Goal: Transaction & Acquisition: Purchase product/service

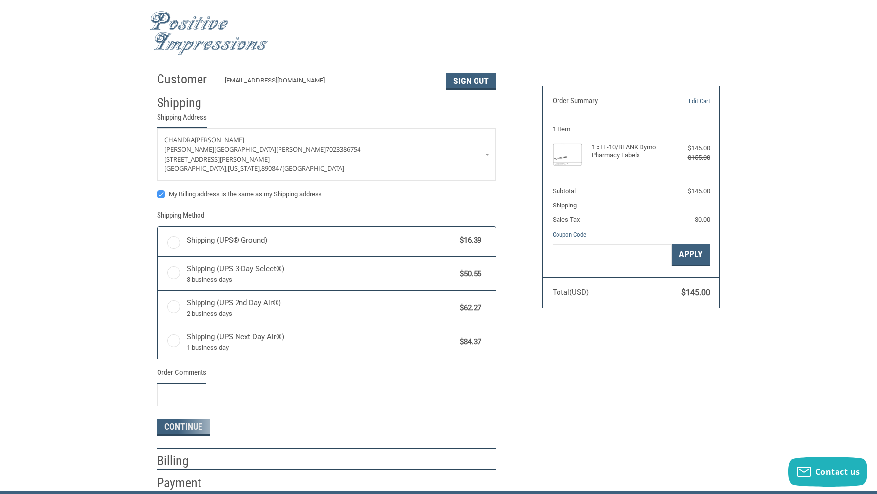
radio input "true"
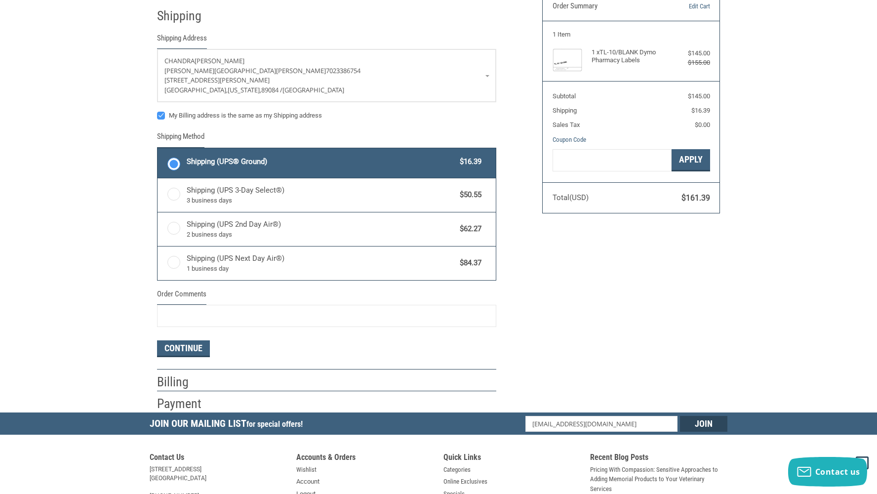
scroll to position [115, 0]
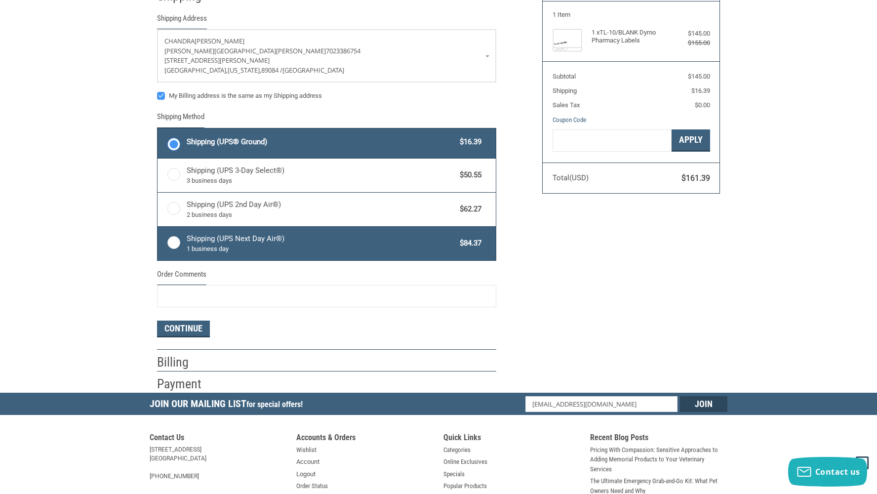
click at [173, 240] on label "Shipping (UPS Next Day Air®) 1 business day $84.37" at bounding box center [327, 244] width 338 height 34
click at [158, 228] on input "Shipping (UPS Next Day Air®) 1 business day $84.37" at bounding box center [158, 228] width 0 height 0
radio input "true"
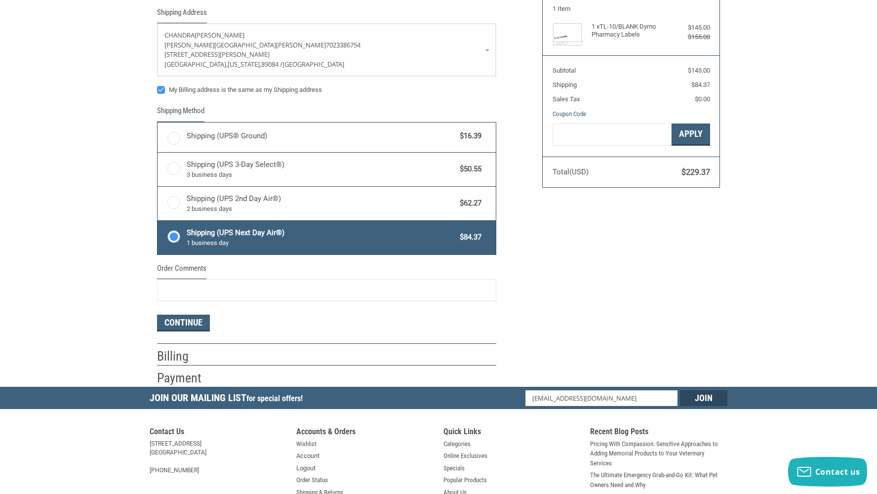
scroll to position [138, 0]
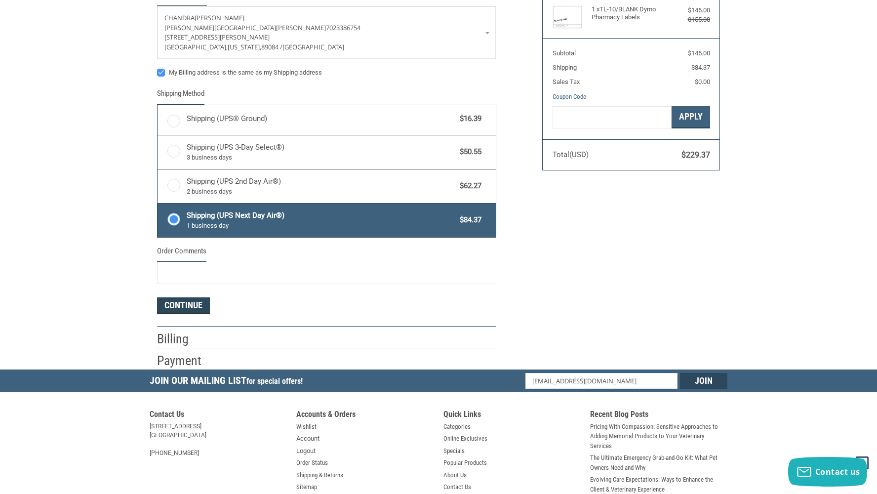
click at [186, 298] on button "Continue" at bounding box center [183, 305] width 53 height 17
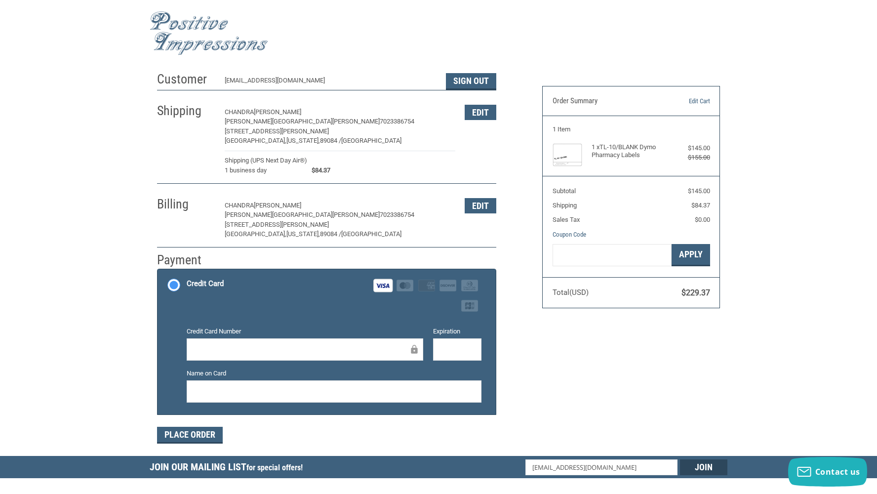
scroll to position [0, 0]
click at [590, 150] on figure at bounding box center [573, 154] width 40 height 23
click at [698, 100] on link "Edit Cart" at bounding box center [685, 101] width 50 height 10
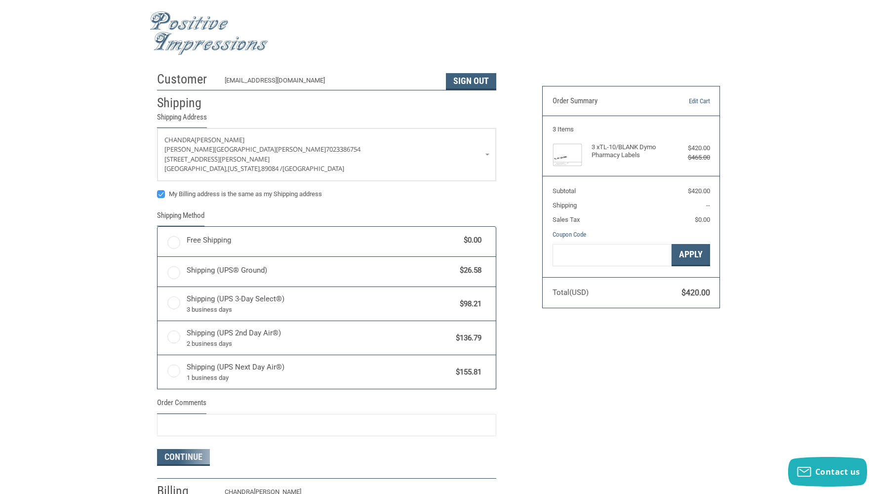
radio input "true"
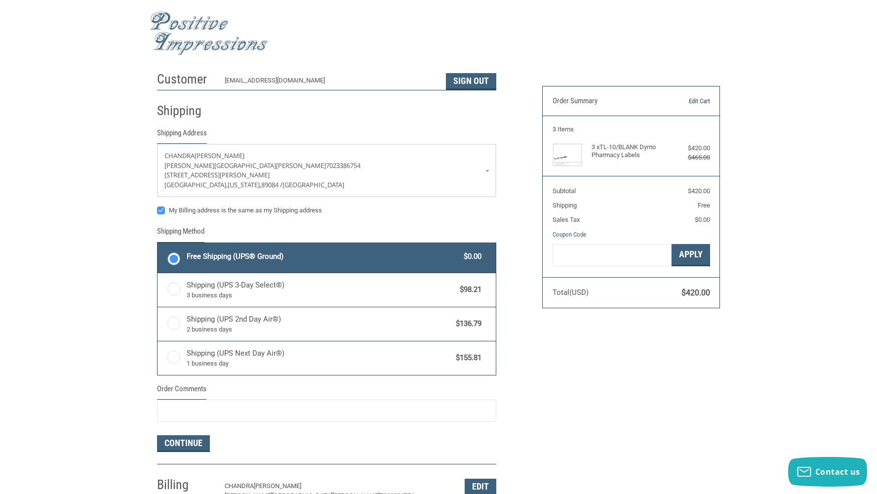
click at [703, 97] on link "Edit Cart" at bounding box center [685, 101] width 50 height 10
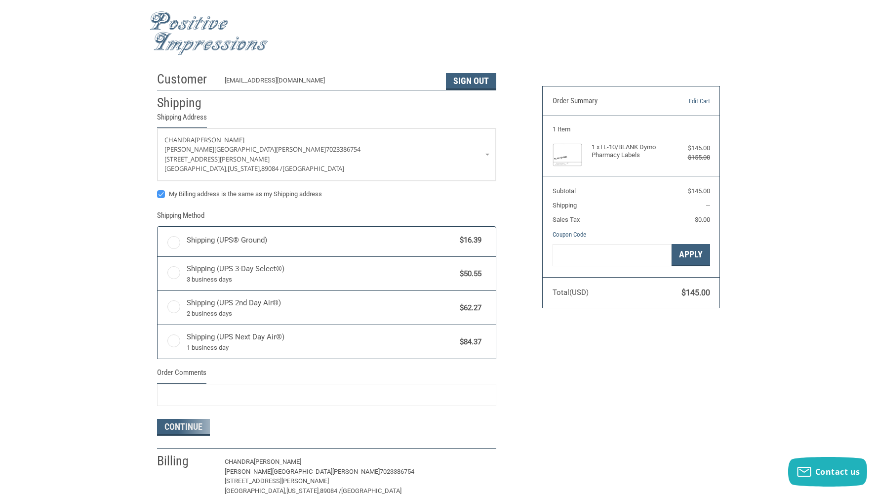
radio input "true"
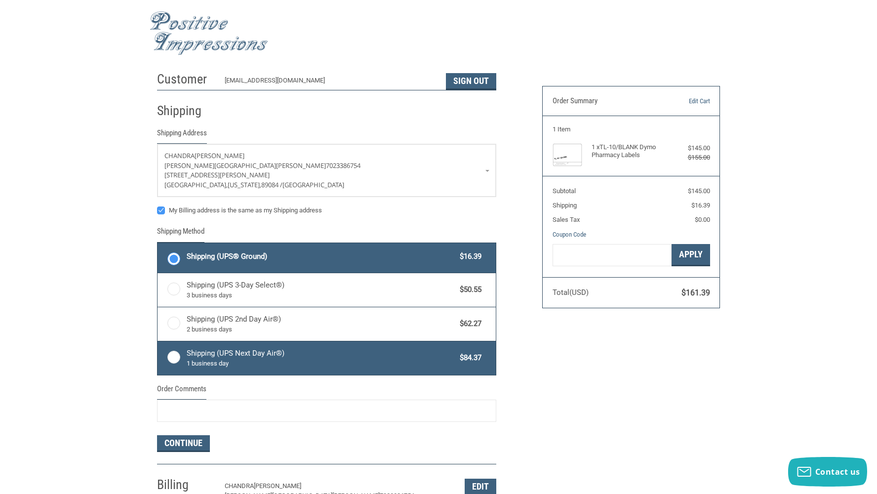
click at [167, 355] on label "Shipping (UPS Next Day Air®) 1 business day $84.37" at bounding box center [327, 358] width 338 height 34
click at [158, 343] on input "Shipping (UPS Next Day Air®) 1 business day $84.37" at bounding box center [158, 342] width 0 height 0
radio input "true"
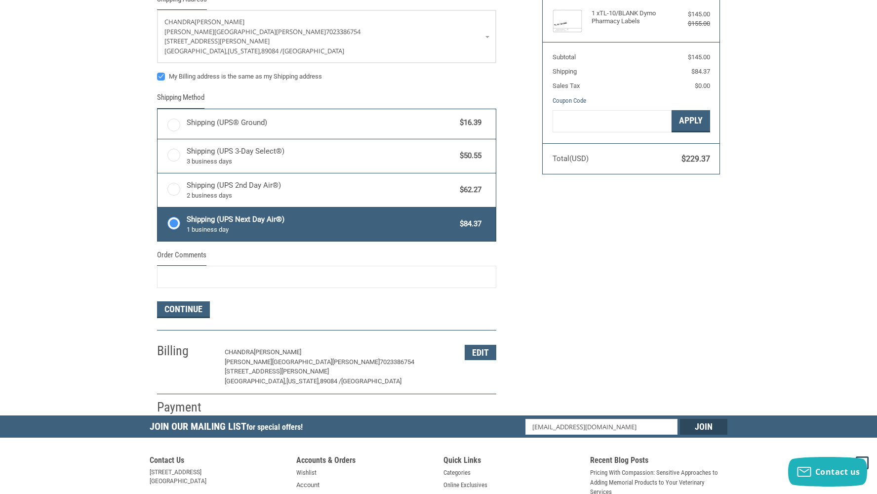
scroll to position [137, 0]
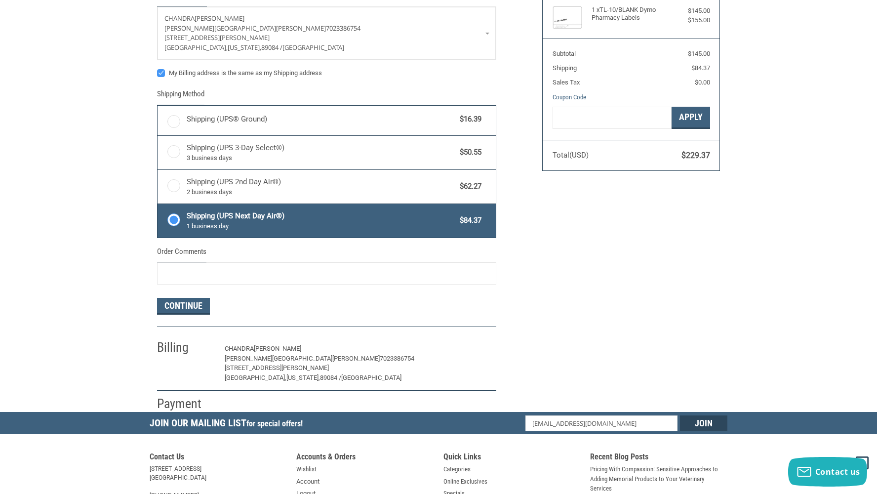
click at [482, 342] on button "Edit" at bounding box center [481, 348] width 32 height 15
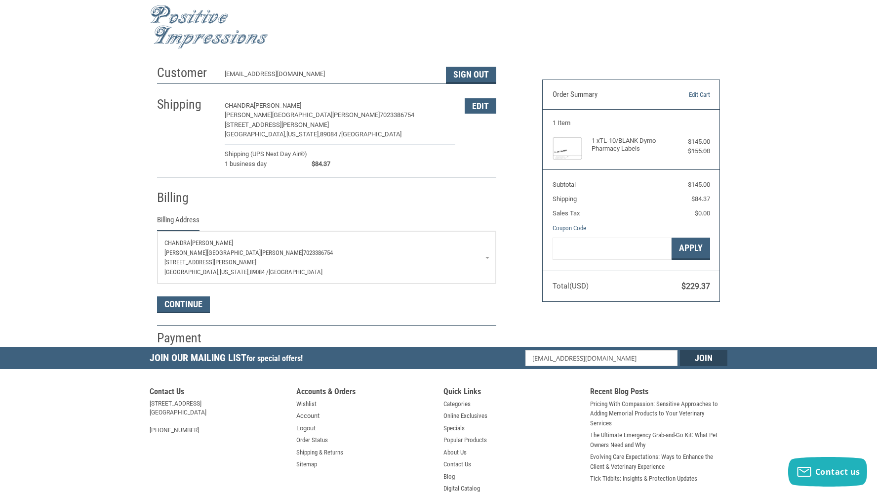
scroll to position [0, 0]
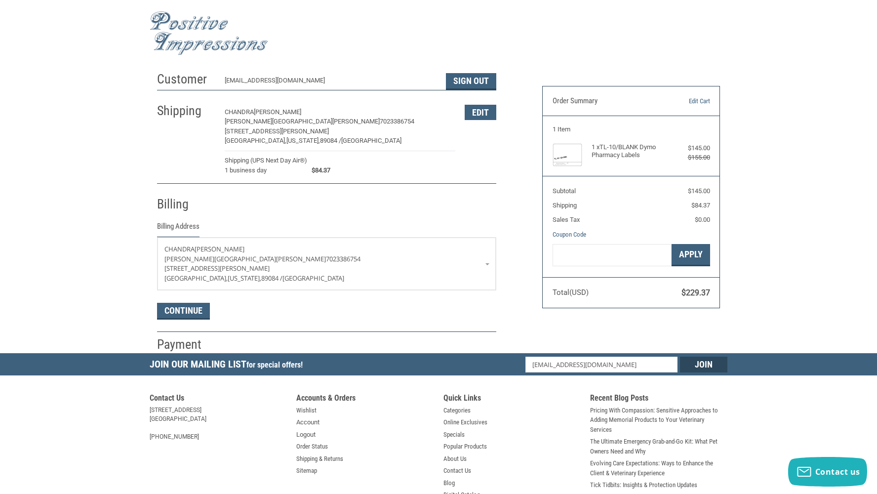
click at [433, 223] on div "Billing Address" at bounding box center [326, 229] width 339 height 16
click at [176, 211] on div "Billing" at bounding box center [326, 204] width 339 height 34
click at [342, 264] on p "[STREET_ADDRESS][PERSON_NAME]" at bounding box center [327, 269] width 325 height 10
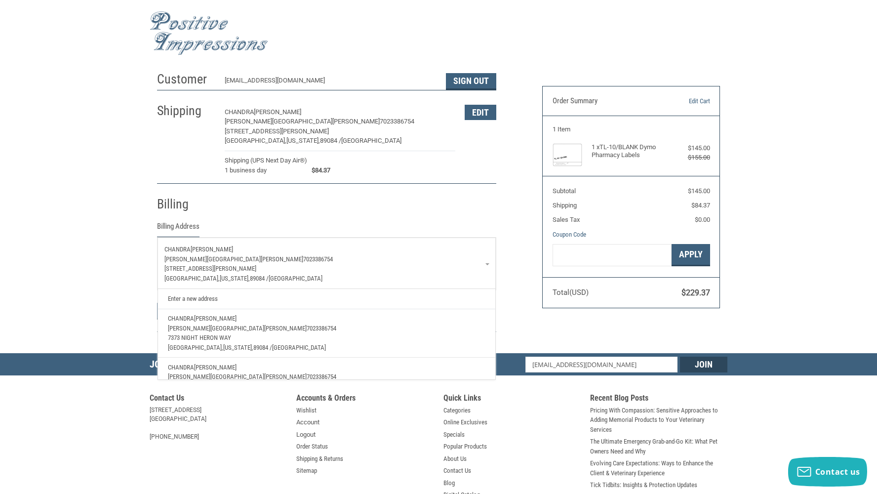
click at [369, 333] on p "7373 NIGHT HERON WAY" at bounding box center [327, 338] width 318 height 10
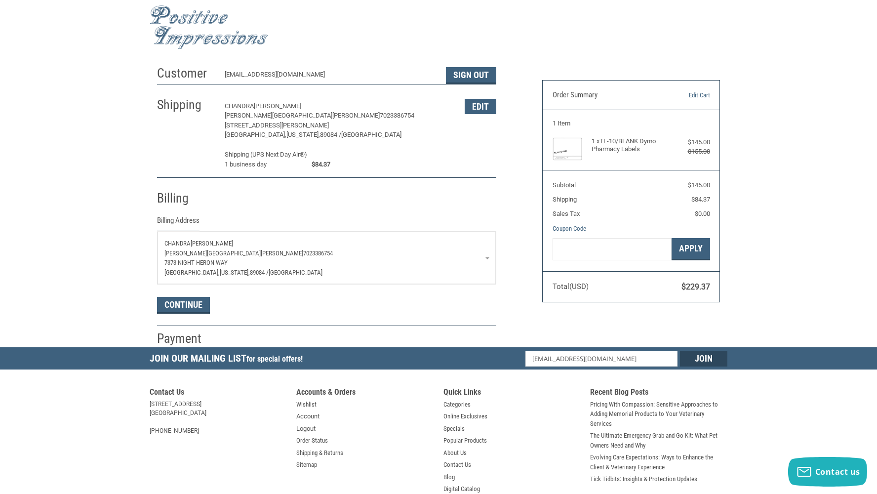
scroll to position [9, 0]
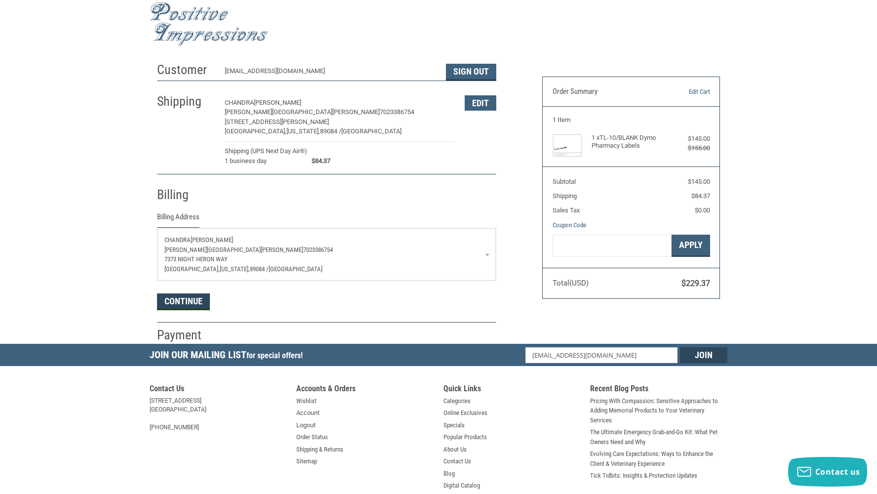
click at [197, 304] on button "Continue" at bounding box center [183, 301] width 53 height 17
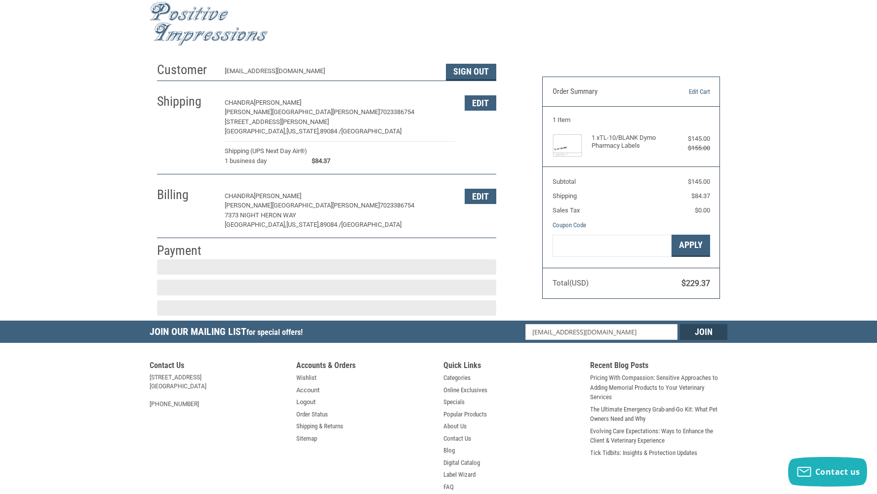
scroll to position [64, 0]
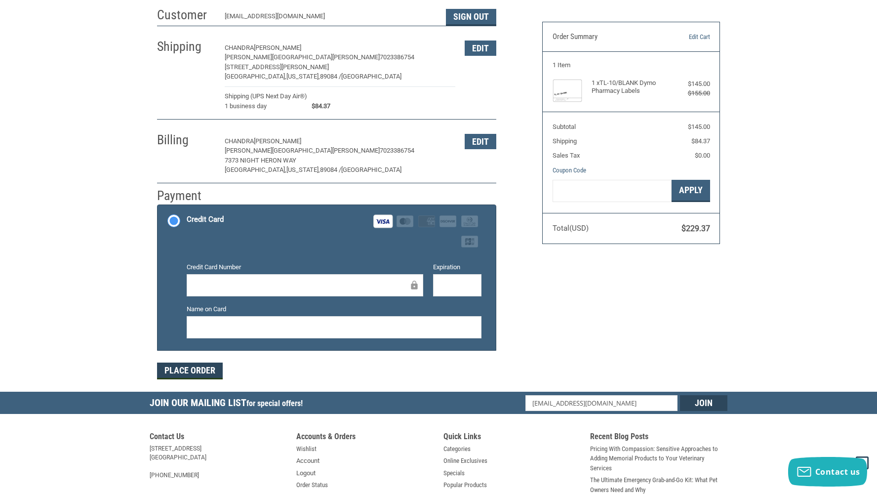
click at [208, 367] on button "Place Order" at bounding box center [190, 371] width 66 height 17
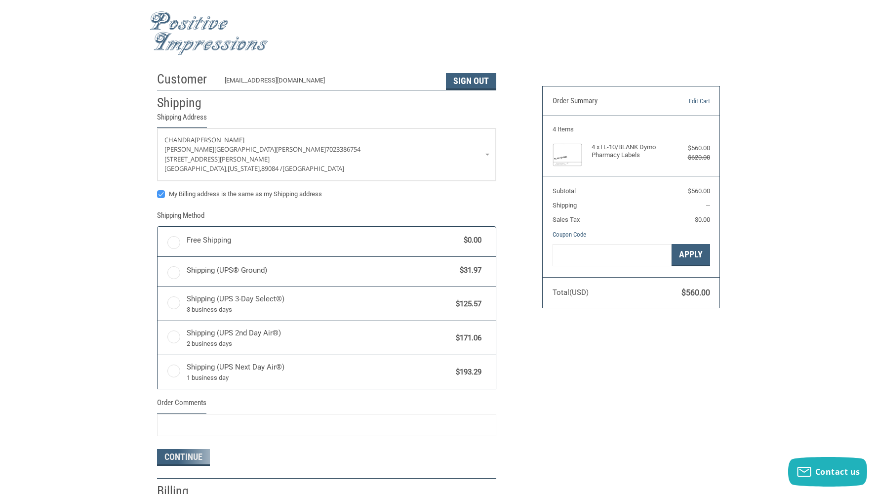
radio input "true"
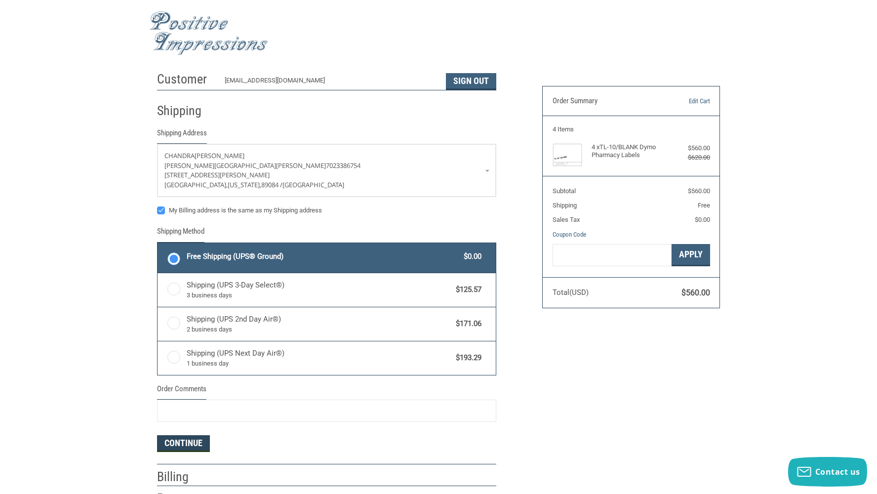
click at [189, 440] on button "Continue" at bounding box center [183, 443] width 53 height 17
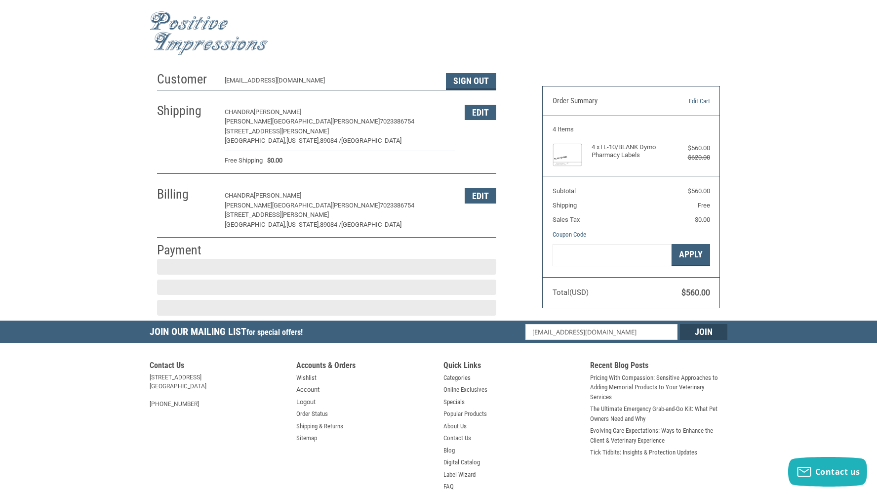
scroll to position [55, 0]
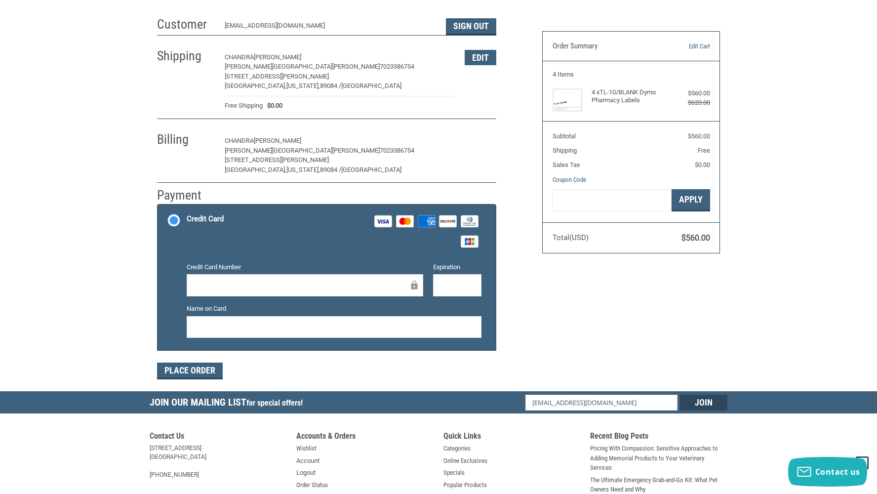
click at [477, 139] on button "Edit" at bounding box center [481, 140] width 32 height 15
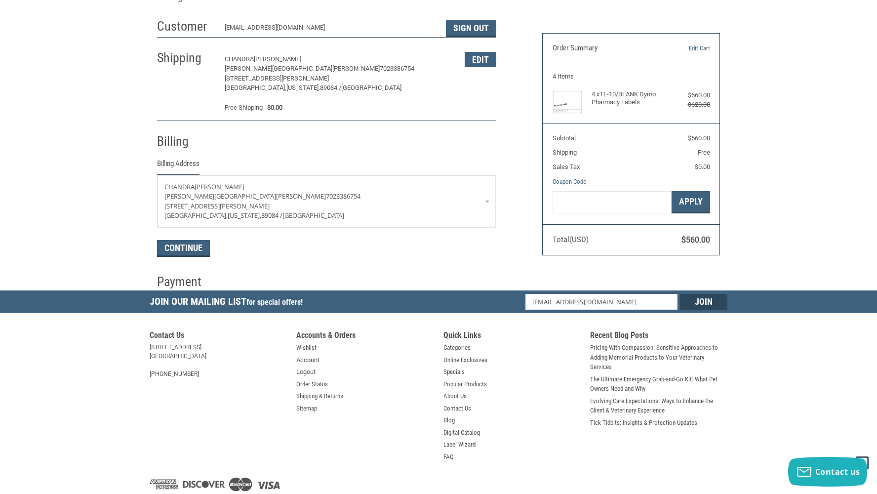
scroll to position [78, 0]
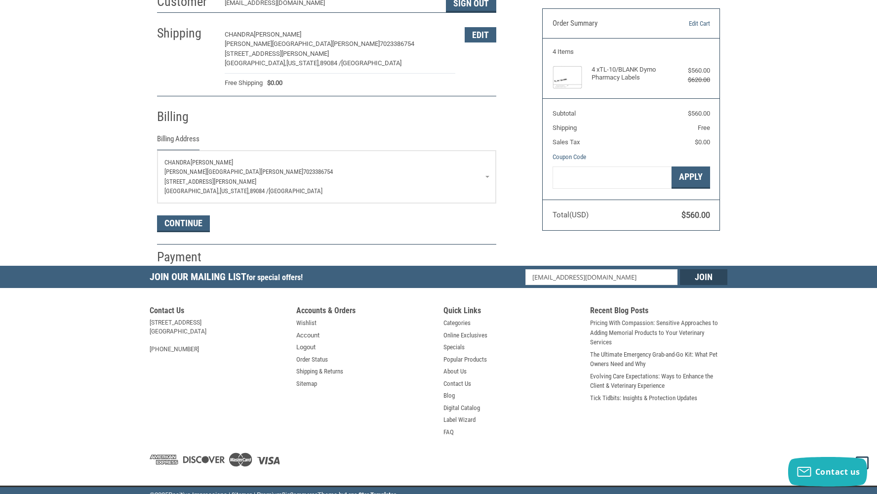
click at [482, 177] on p "[STREET_ADDRESS][PERSON_NAME]" at bounding box center [327, 182] width 325 height 10
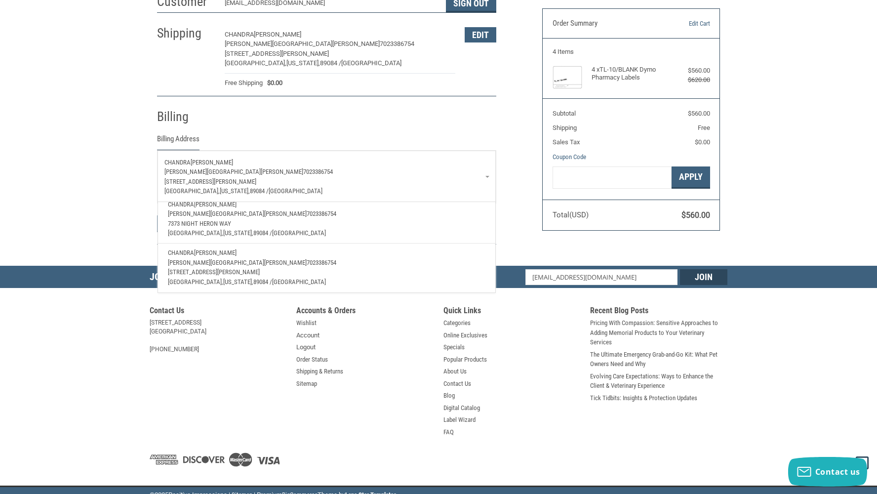
scroll to position [26, 0]
click at [398, 231] on p "[GEOGRAPHIC_DATA], [US_STATE], 89084 / [GEOGRAPHIC_DATA]" at bounding box center [327, 234] width 318 height 10
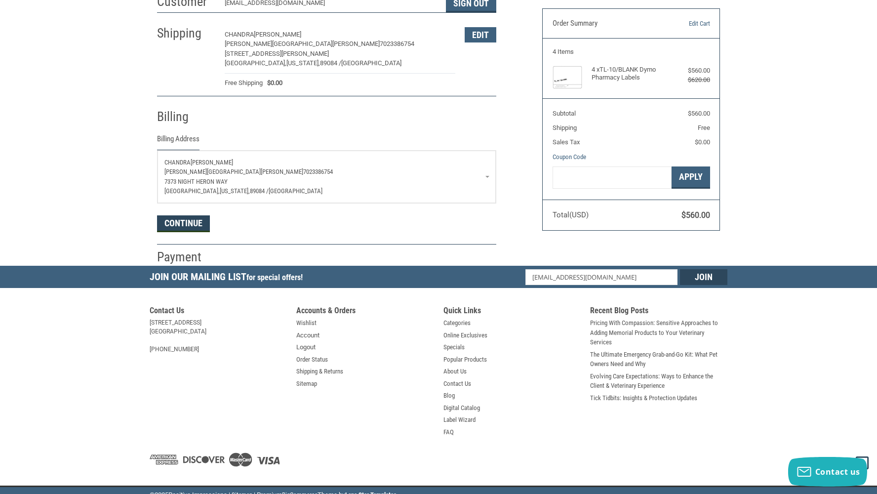
click at [199, 225] on button "Continue" at bounding box center [183, 223] width 53 height 17
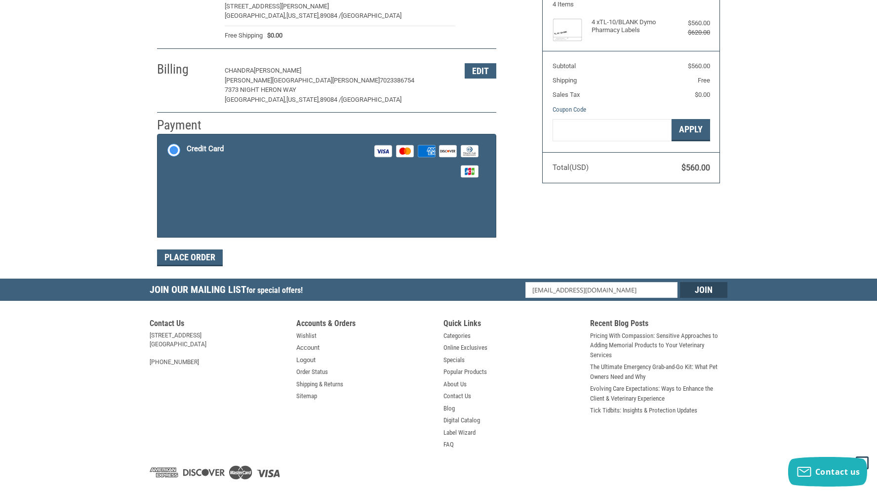
scroll to position [136, 0]
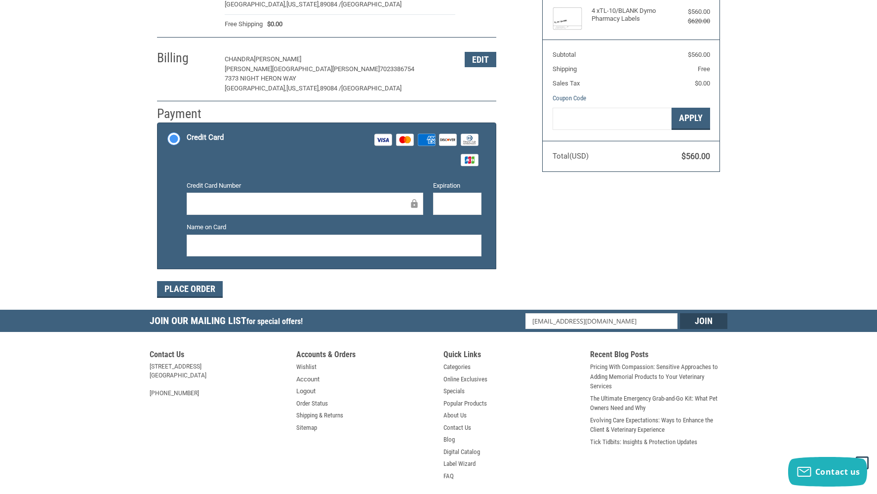
click at [262, 195] on div at bounding box center [305, 204] width 237 height 22
click at [209, 288] on button "Place Order" at bounding box center [190, 289] width 66 height 17
